Goal: Task Accomplishment & Management: Manage account settings

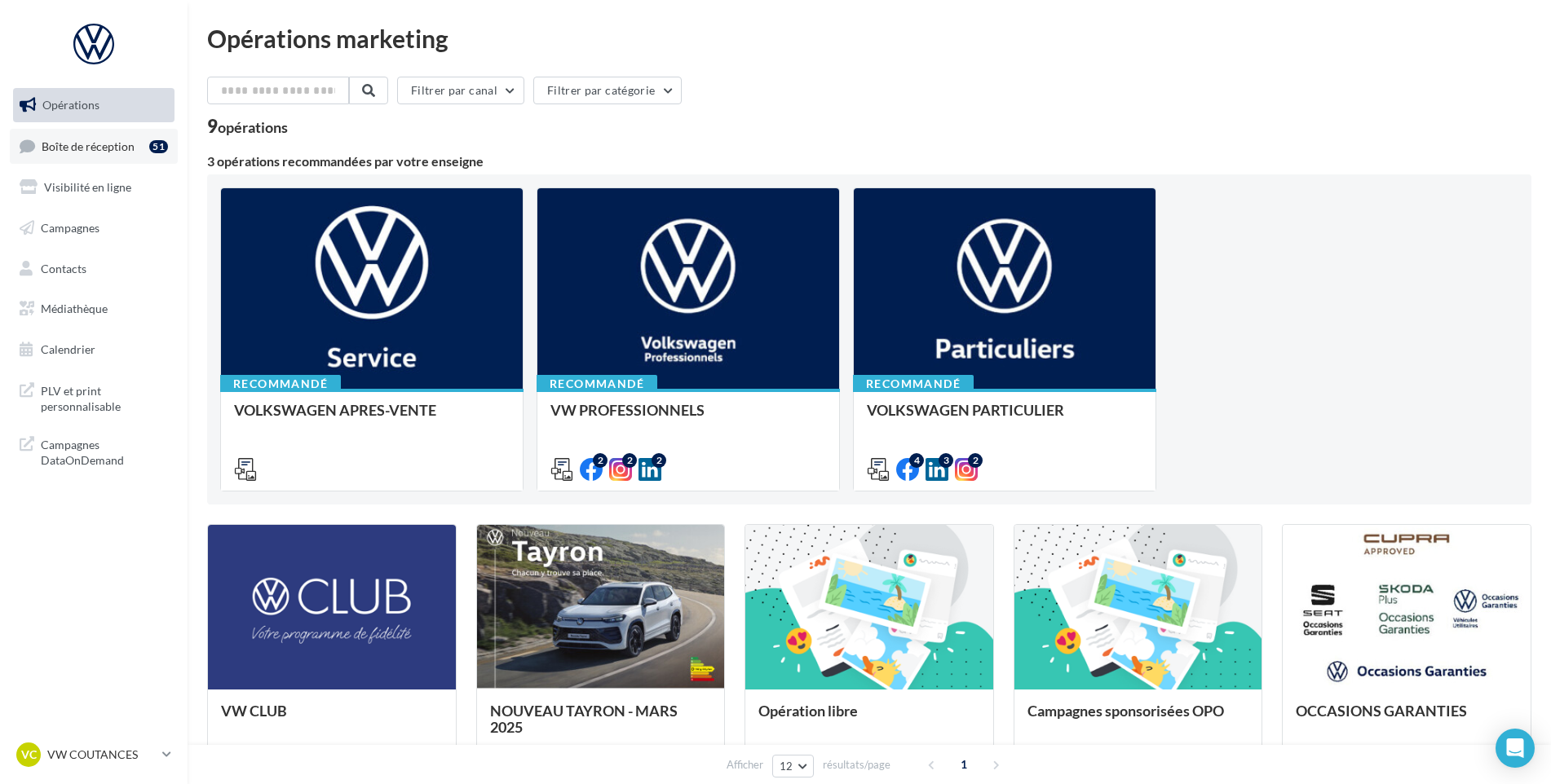
click at [156, 165] on ul "Opérations Boîte de réception 51 Visibilité en ligne Campagnes Contacts Médiath…" at bounding box center [93, 227] width 175 height 292
click at [148, 158] on link "Boîte de réception 51" at bounding box center [93, 146] width 168 height 35
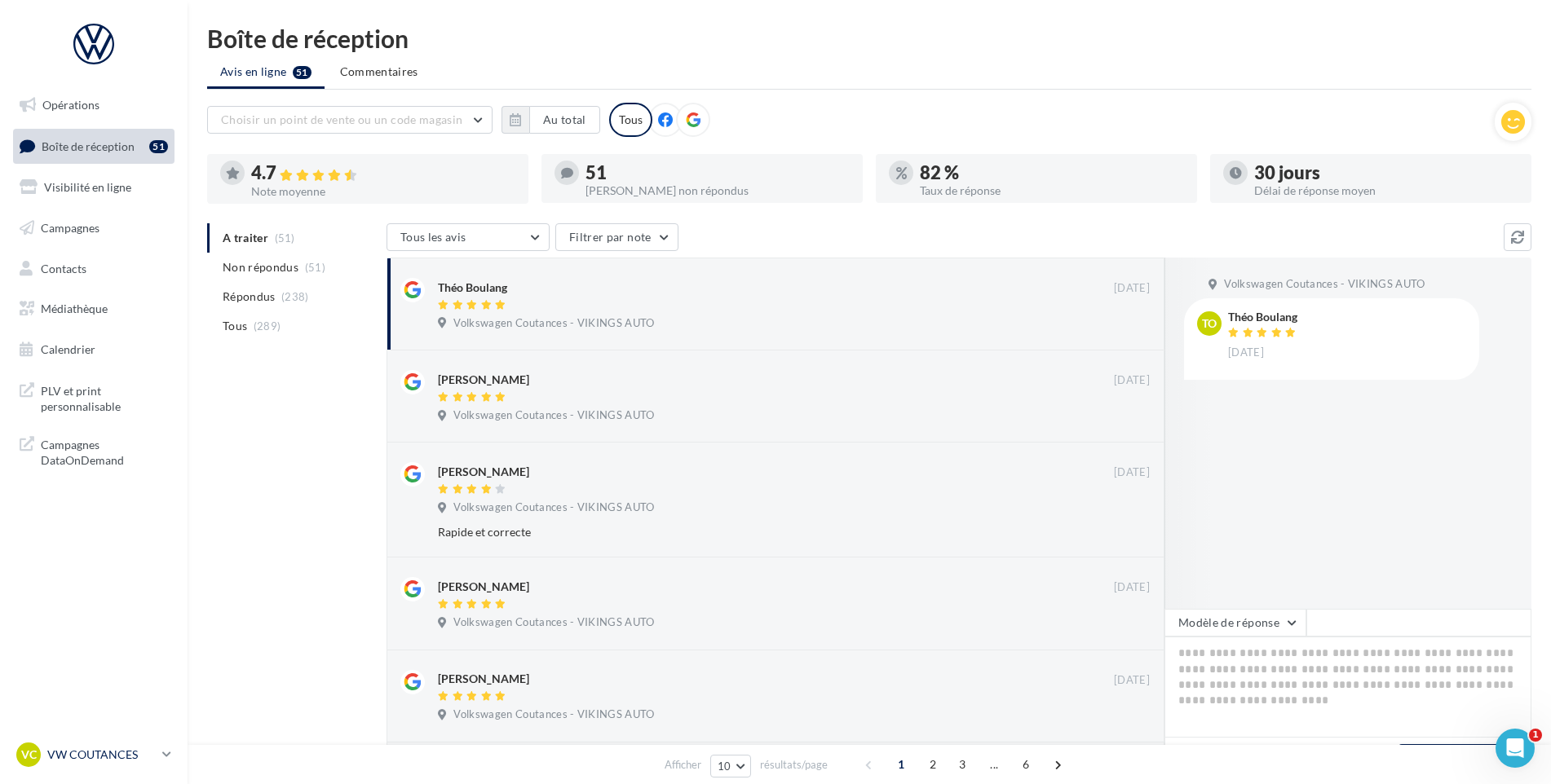
click at [94, 743] on div "VC VW COUTANCES vw-cou-vau" at bounding box center [86, 755] width 139 height 25
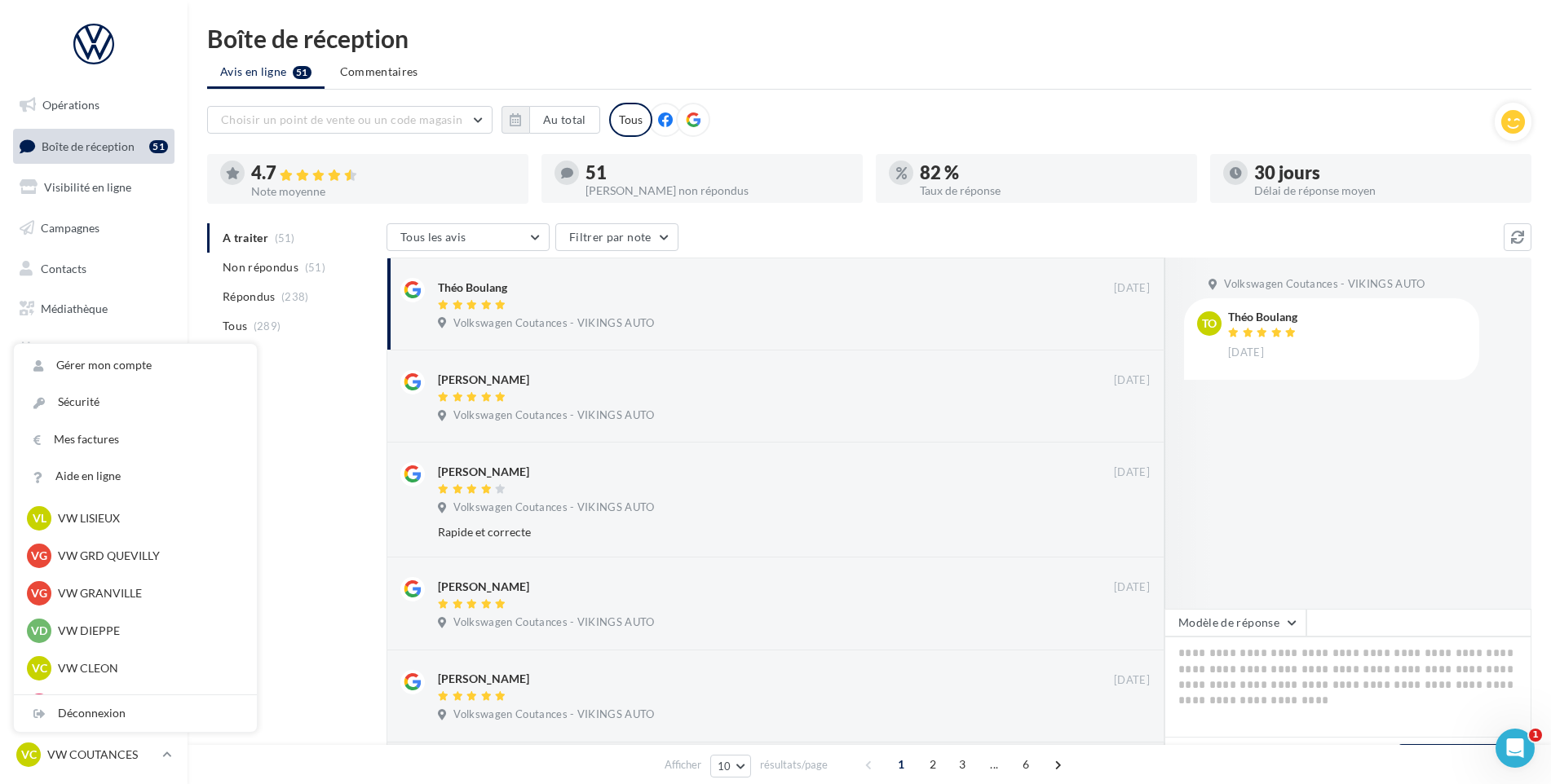
scroll to position [408, 0]
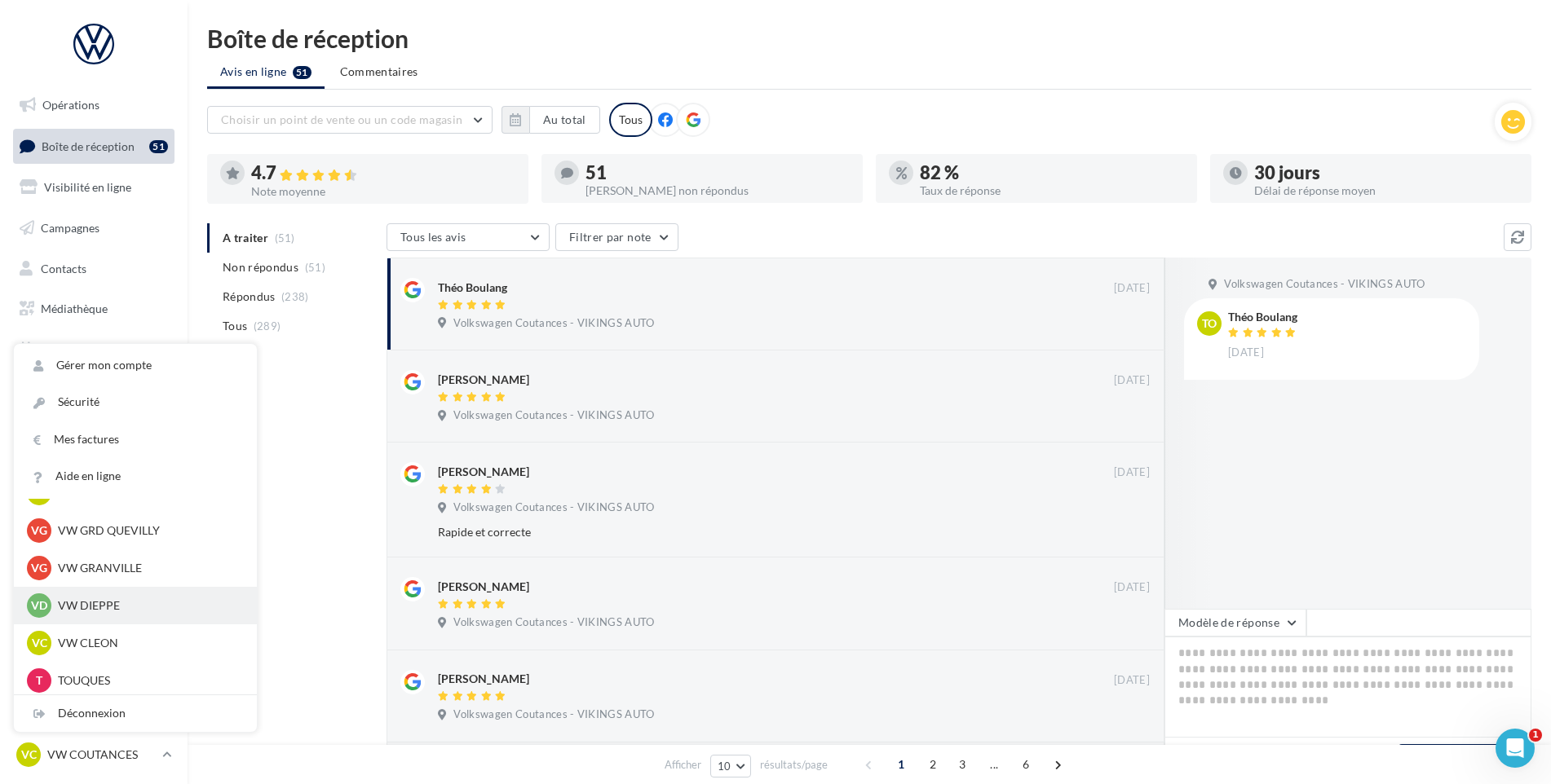
click at [104, 605] on p "VW DIEPPE" at bounding box center [147, 605] width 179 height 17
